Goal: Answer question/provide support: Share knowledge or assist other users

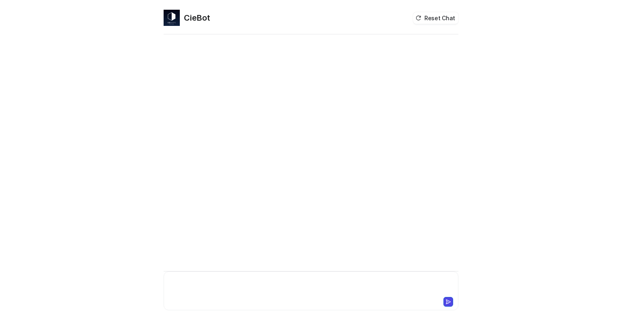
click at [202, 283] on div at bounding box center [311, 286] width 291 height 19
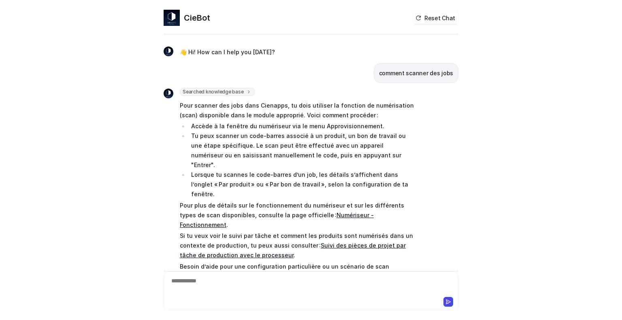
scroll to position [9, 0]
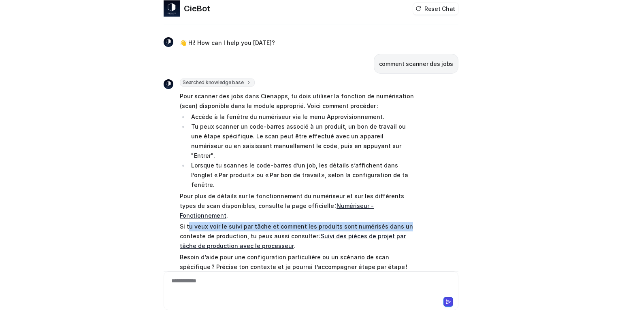
drag, startPoint x: 187, startPoint y: 197, endPoint x: 418, endPoint y: 195, distance: 231.1
click at [418, 195] on div "Searched knowledge base search_queries : [ "scanner des jobs", "numériser des j…" at bounding box center [311, 183] width 295 height 208
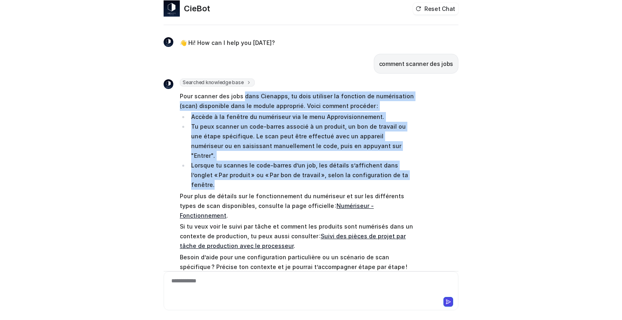
drag, startPoint x: 239, startPoint y: 93, endPoint x: 379, endPoint y: 167, distance: 158.0
click at [399, 167] on span "Pour scanner des jobs dans Cienapps, tu dois utiliser la fonction de numérisati…" at bounding box center [298, 181] width 237 height 183
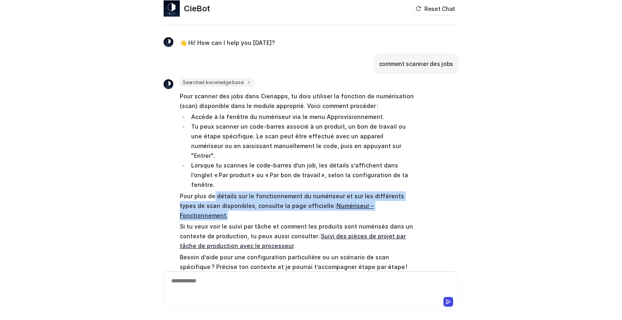
drag, startPoint x: 211, startPoint y: 178, endPoint x: 401, endPoint y: 180, distance: 190.2
click at [402, 191] on p "Pour plus de détails sur le fonctionnement du numériseur et sur les différents …" at bounding box center [298, 205] width 237 height 29
click at [346, 202] on link "Numériseur - Fonctionnement" at bounding box center [277, 210] width 194 height 17
